Goal: Information Seeking & Learning: Learn about a topic

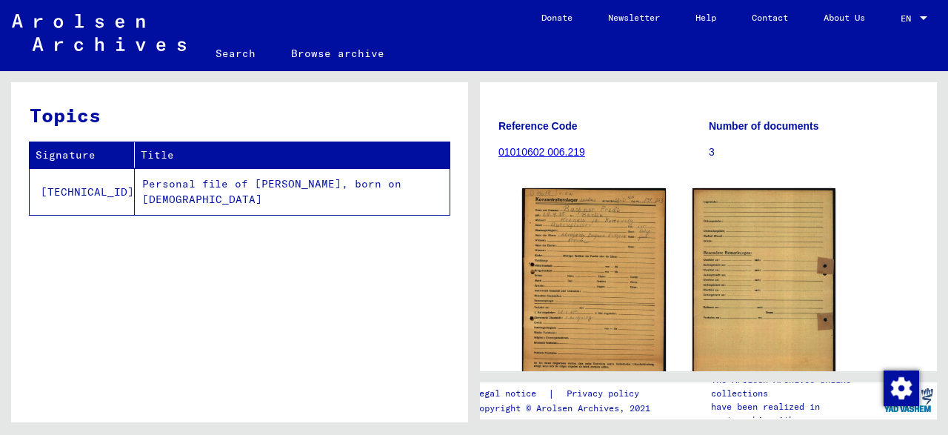
scroll to position [288, 0]
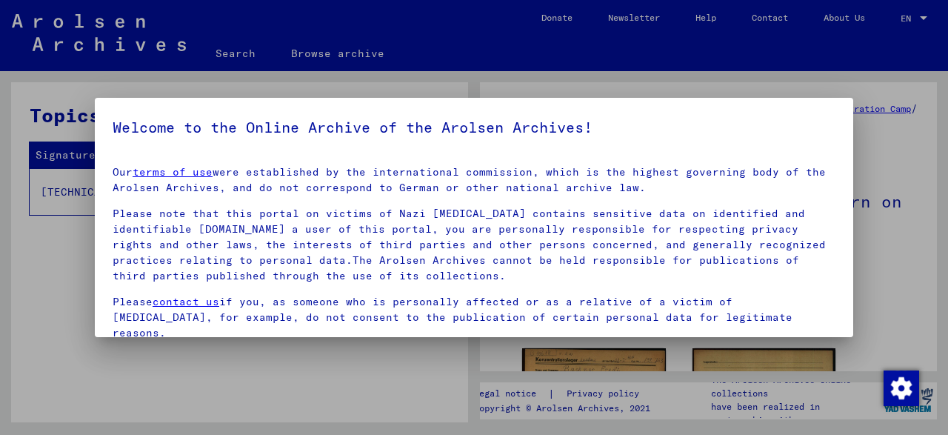
click at [223, 381] on div at bounding box center [474, 217] width 948 height 435
click at [316, 412] on div at bounding box center [474, 217] width 948 height 435
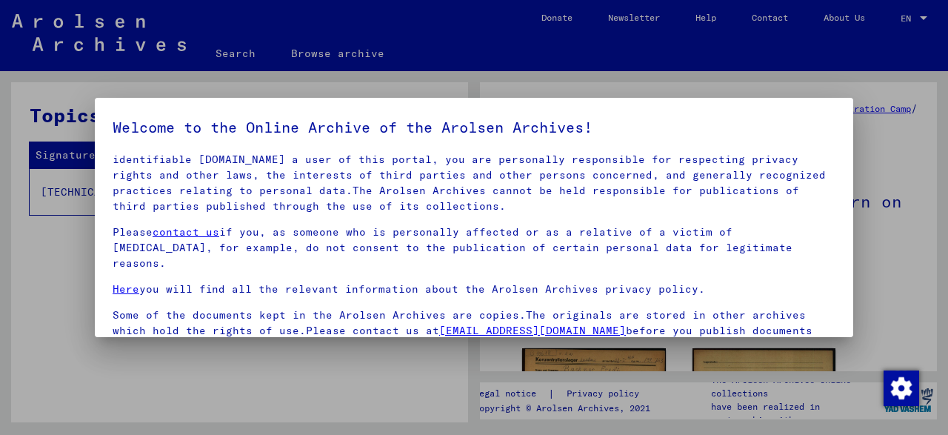
scroll to position [117, 0]
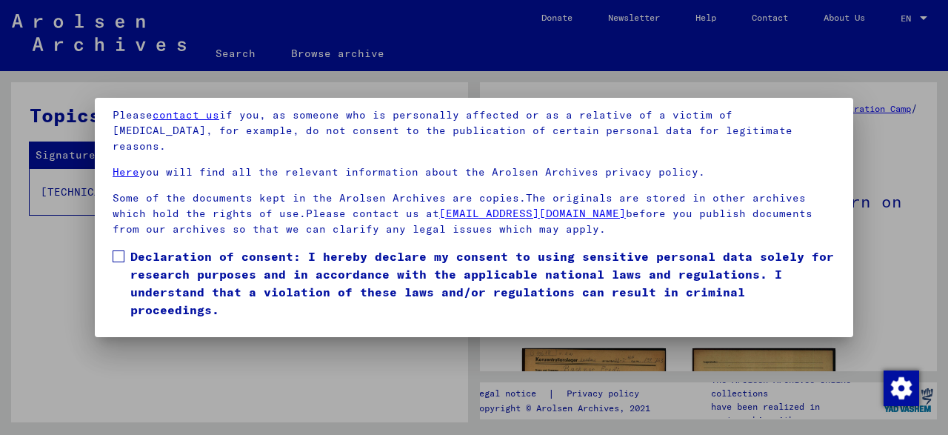
click at [110, 233] on mat-dialog-content "Our terms of use were established by the international commission, which is the…" at bounding box center [474, 178] width 758 height 283
click at [120, 250] on span at bounding box center [119, 256] width 12 height 12
click at [150, 326] on button "I agree" at bounding box center [149, 340] width 72 height 28
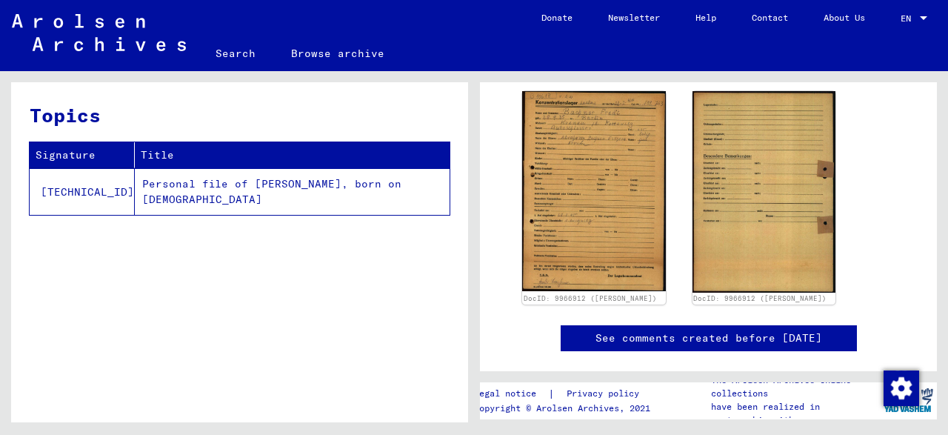
scroll to position [256, 0]
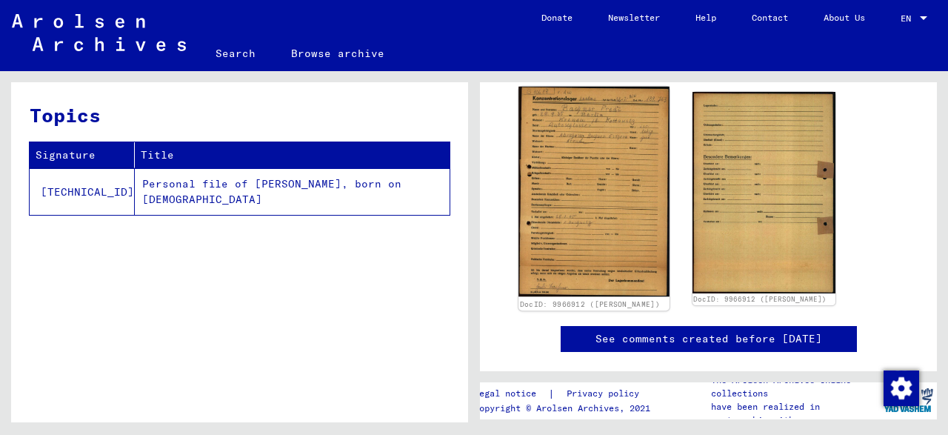
click at [587, 227] on img at bounding box center [593, 192] width 150 height 210
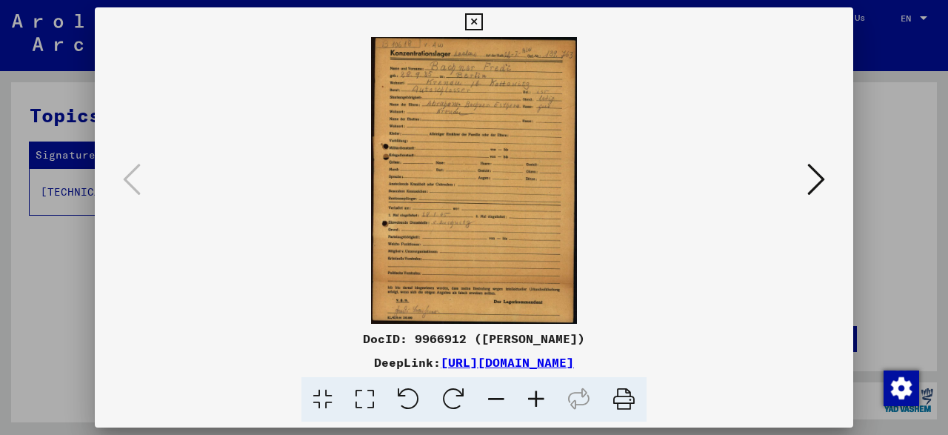
click at [808, 176] on button at bounding box center [816, 180] width 27 height 42
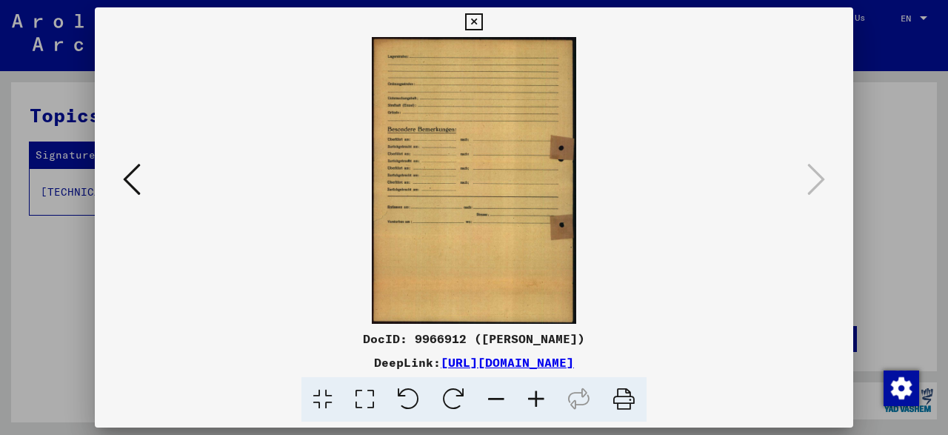
click at [135, 164] on icon at bounding box center [132, 179] width 18 height 36
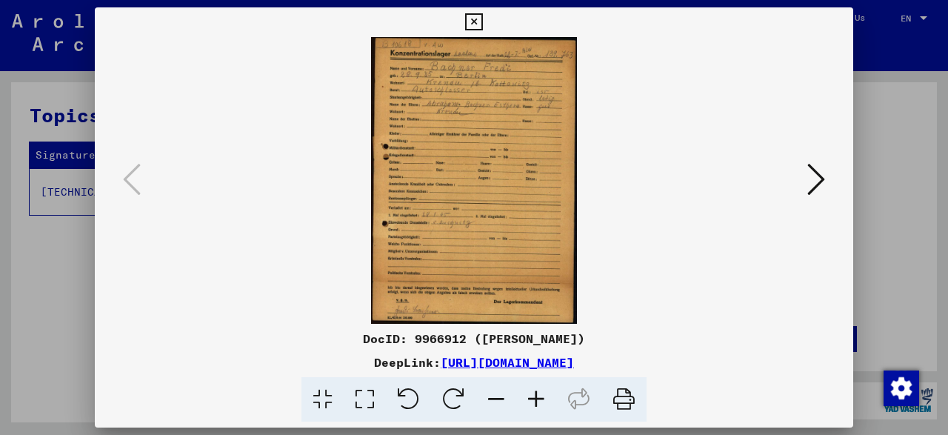
click at [487, 20] on div at bounding box center [474, 22] width 26 height 30
click at [482, 21] on icon at bounding box center [473, 22] width 17 height 18
